Goal: Task Accomplishment & Management: Complete application form

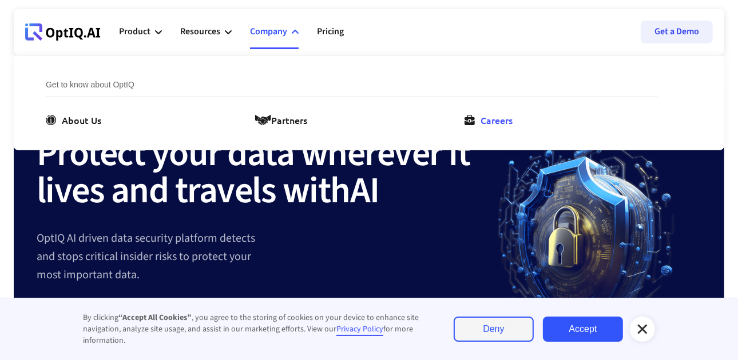
click at [497, 126] on div "Careers" at bounding box center [497, 120] width 32 height 14
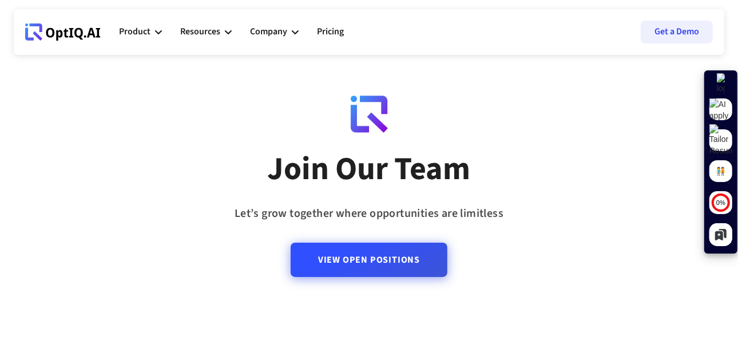
click at [343, 253] on link "View Open Positions" at bounding box center [369, 260] width 157 height 34
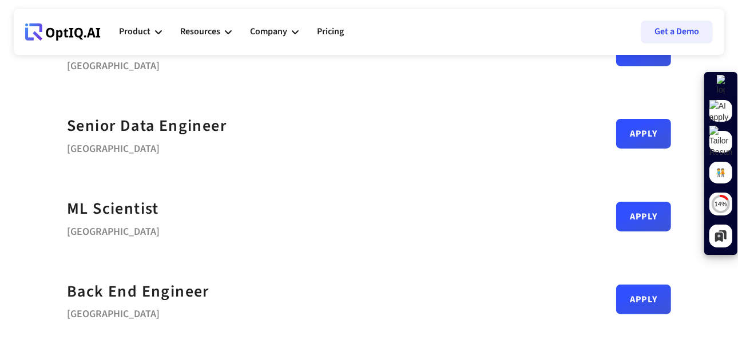
scroll to position [153, 0]
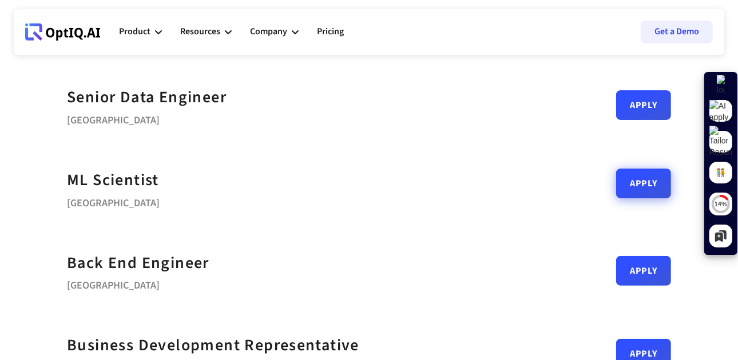
click at [640, 181] on link "Apply" at bounding box center [643, 184] width 55 height 30
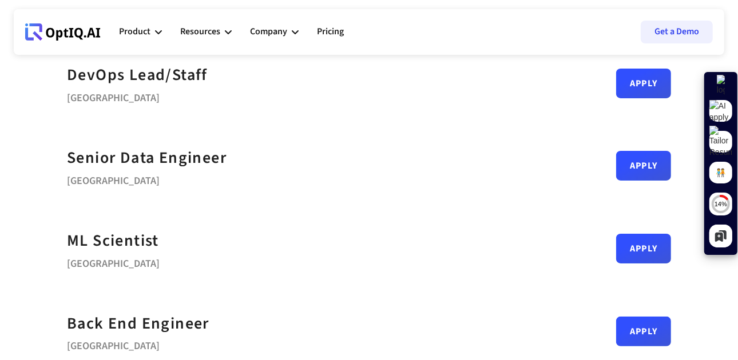
scroll to position [109, 0]
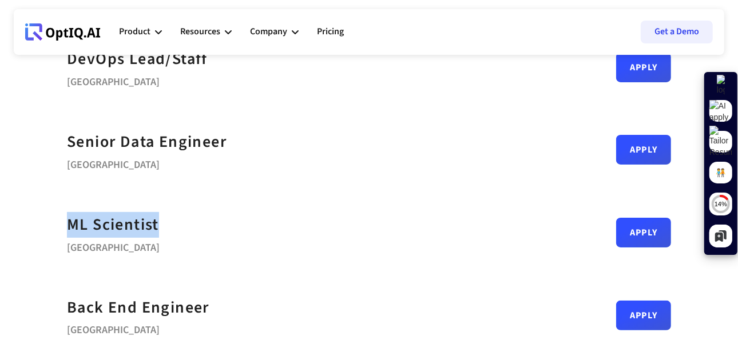
drag, startPoint x: 171, startPoint y: 221, endPoint x: 65, endPoint y: 220, distance: 105.9
copy div "ML Scientist"
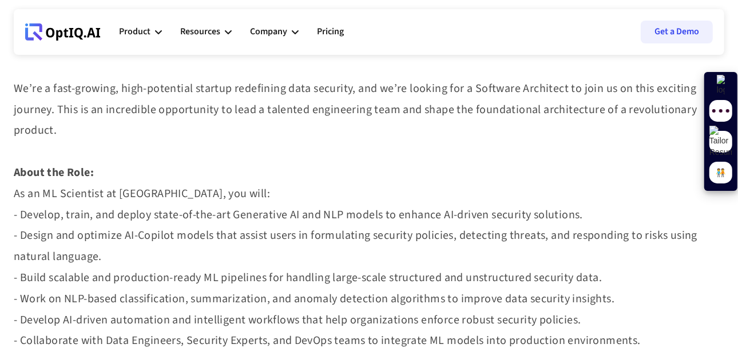
scroll to position [479, 0]
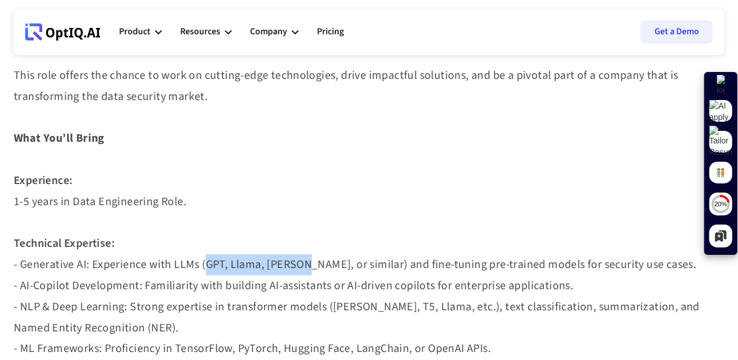
drag, startPoint x: 200, startPoint y: 263, endPoint x: 299, endPoint y: 260, distance: 99.0
click at [299, 260] on strong "- Generative AI: Experience with LLMs (GPT, Llama, Claude, or similar) and fine…" at bounding box center [369, 349] width 710 height 184
copy strong "(GPT, Llama, Claude"
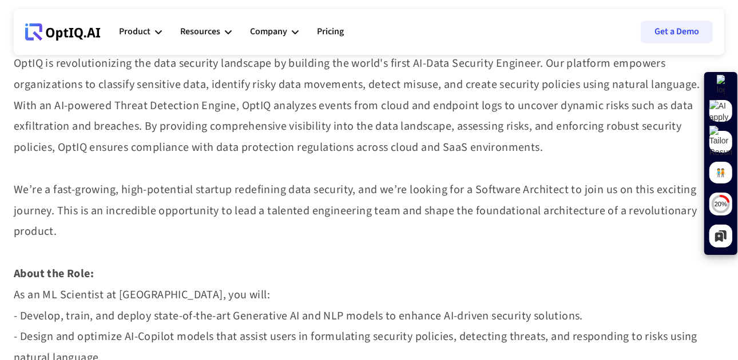
scroll to position [0, 0]
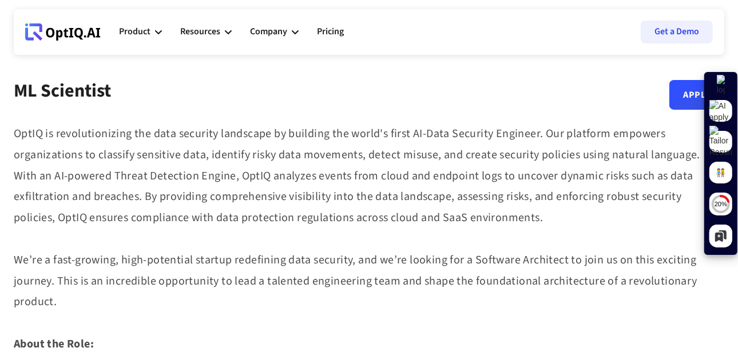
click at [14, 136] on strong "OptIQ is revolutionizing the data security landscape by building the world's fi…" at bounding box center [357, 218] width 687 height 184
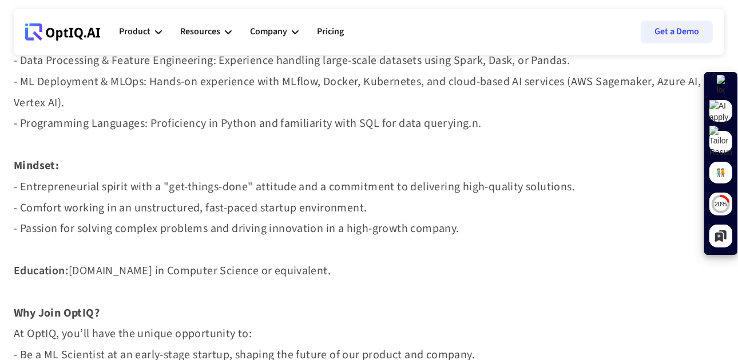
scroll to position [844, 0]
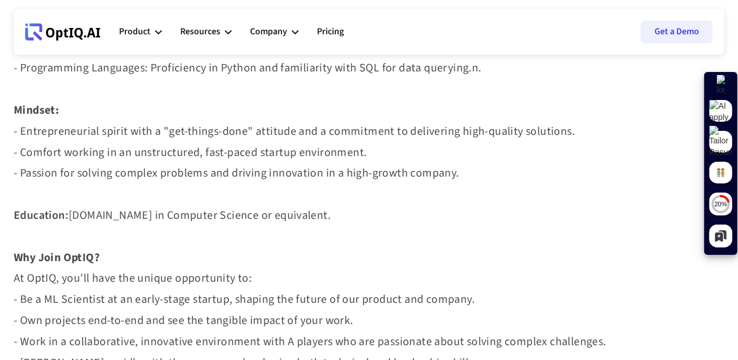
copy div "OptIQ is revolutionizing the data security landscape by building the world's fi…"
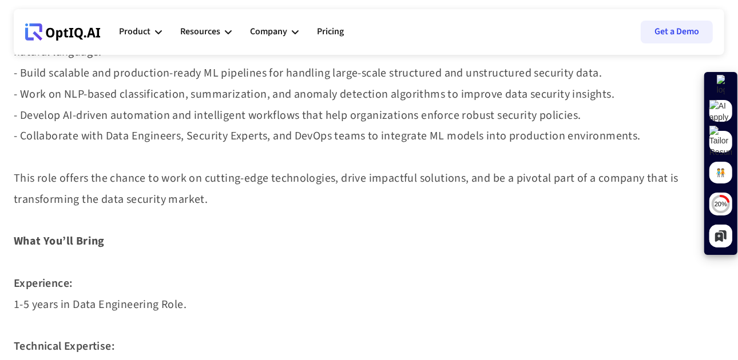
scroll to position [0, 0]
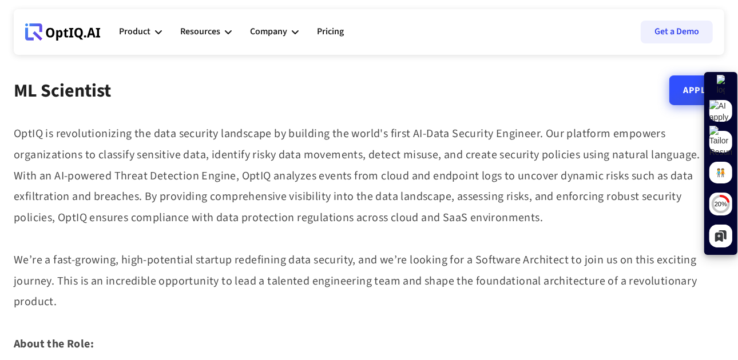
click at [688, 94] on link "Apply" at bounding box center [696, 91] width 55 height 30
click at [278, 33] on div "Company" at bounding box center [268, 31] width 37 height 15
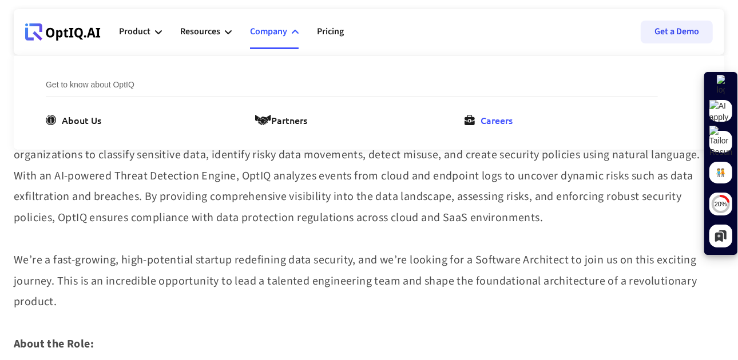
click at [487, 118] on div "Careers" at bounding box center [497, 120] width 32 height 14
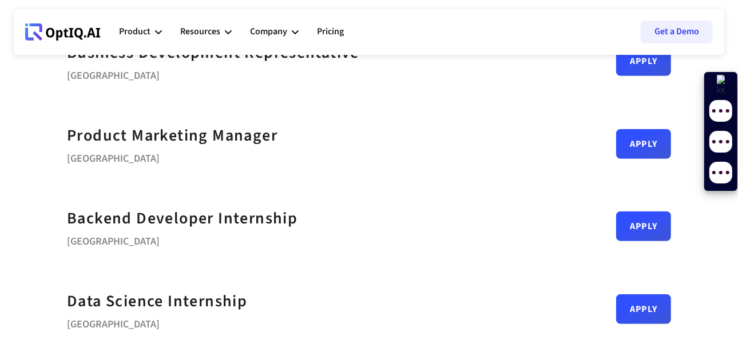
scroll to position [486, 0]
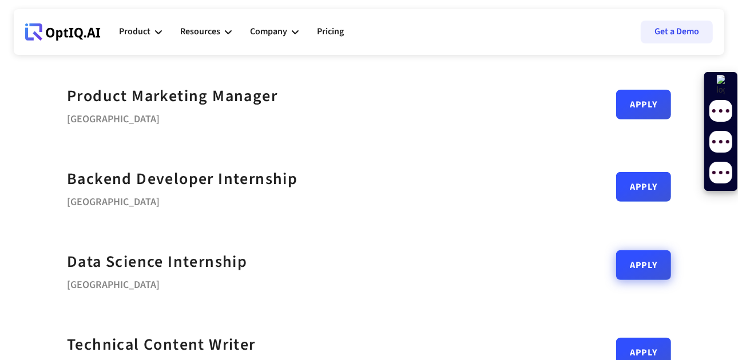
click at [647, 261] on link "Apply" at bounding box center [643, 266] width 55 height 30
